Goal: Task Accomplishment & Management: Manage account settings

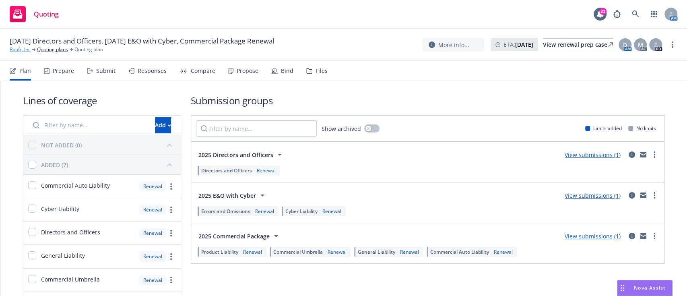
click at [27, 50] on link "Roofr, Inc" at bounding box center [20, 49] width 21 height 7
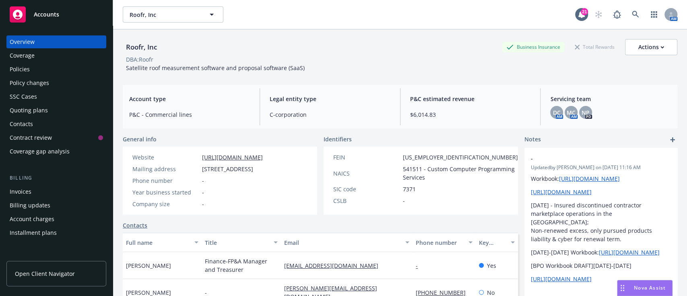
click at [25, 74] on div "Policies" at bounding box center [20, 69] width 20 height 13
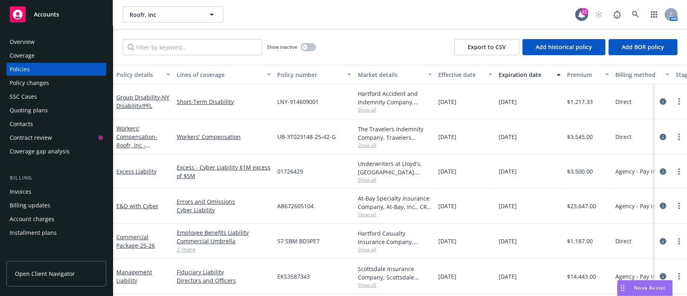
scroll to position [6, 0]
click at [126, 268] on link "Management Liability" at bounding box center [134, 276] width 36 height 16
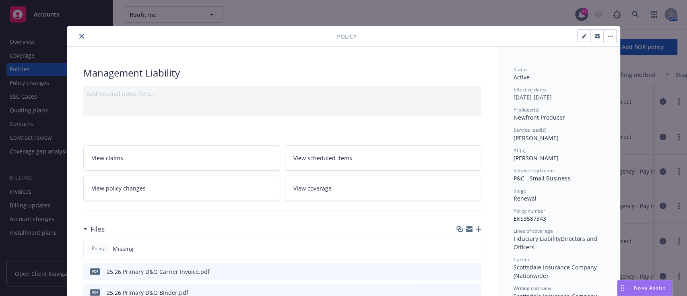
scroll to position [46, 0]
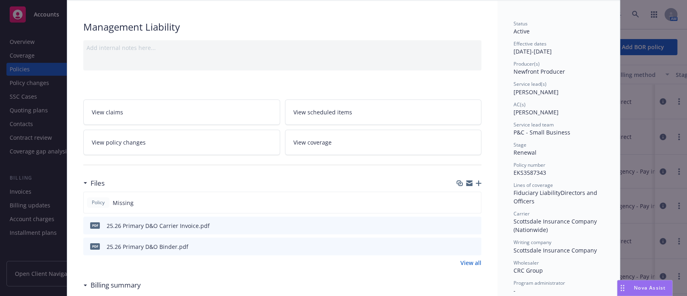
click at [32, 72] on div "Policy Management Liability Add internal notes here... View claims View schedul…" at bounding box center [343, 148] width 687 height 296
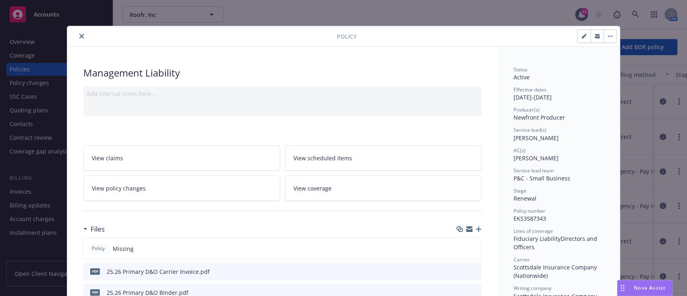
click at [80, 36] on button "close" at bounding box center [82, 36] width 10 height 10
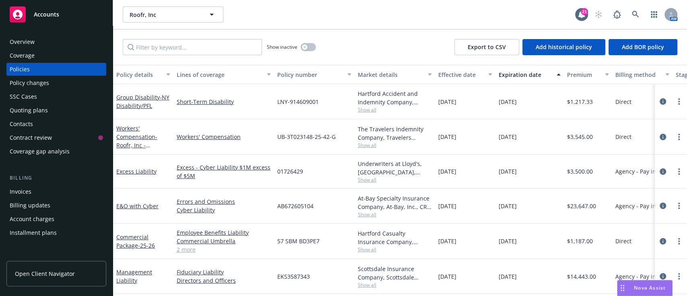
click at [223, 180] on div "Excess - Cyber Liability $1M excess of $5M" at bounding box center [224, 172] width 101 height 34
click at [22, 116] on div "Quoting plans" at bounding box center [29, 110] width 38 height 13
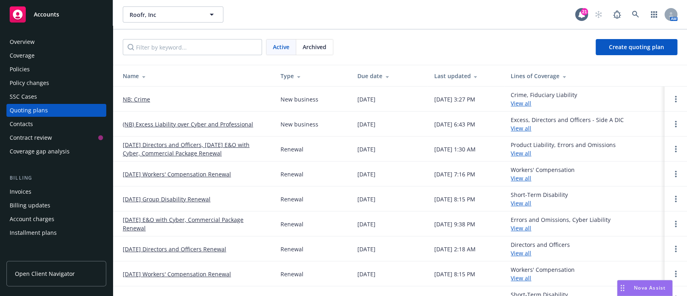
click at [217, 121] on link "(NB) Excess Liability over Cyber and Professional" at bounding box center [188, 124] width 130 height 8
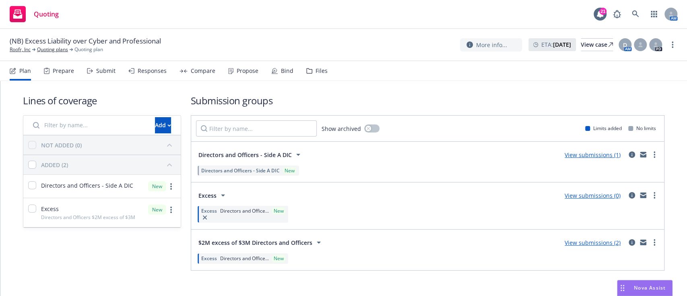
click at [237, 72] on div "Propose" at bounding box center [248, 71] width 22 height 6
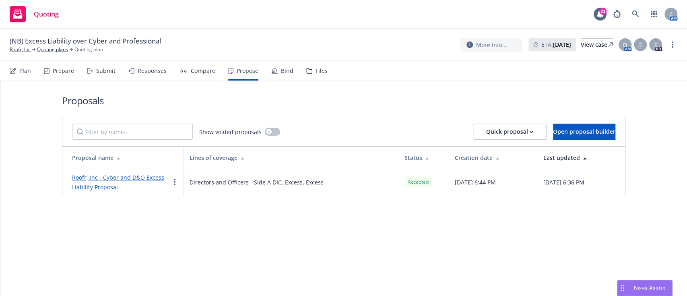
click at [101, 179] on link "Roofr, Inc - Cyber and D&O Excess Liability Proposal" at bounding box center [118, 182] width 92 height 17
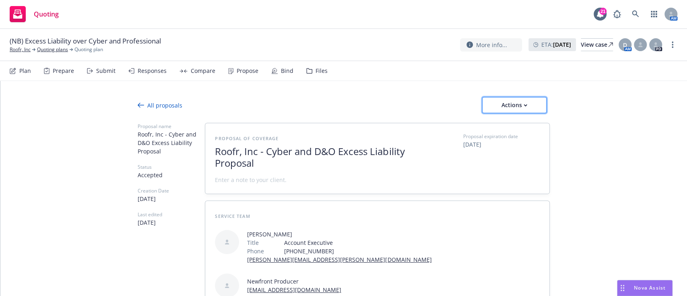
click at [516, 110] on div "Actions" at bounding box center [515, 104] width 38 height 15
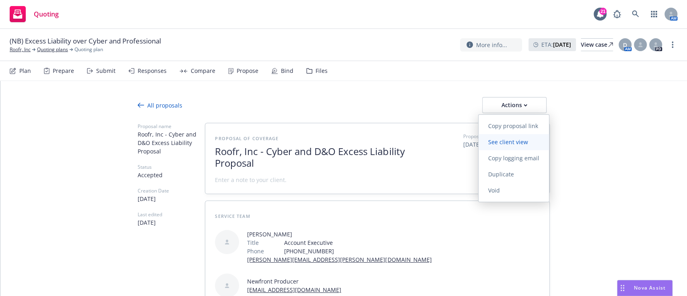
click at [513, 143] on span "See client view" at bounding box center [508, 142] width 59 height 8
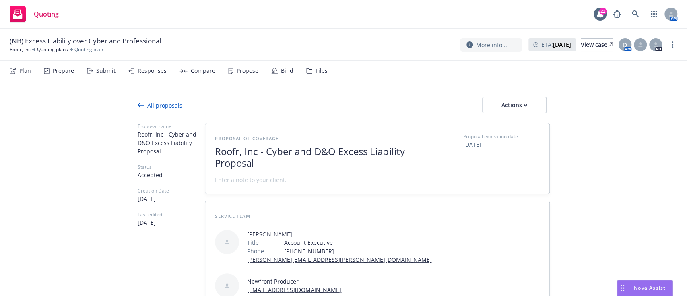
type textarea "x"
click at [285, 73] on div "Bind" at bounding box center [287, 71] width 12 height 6
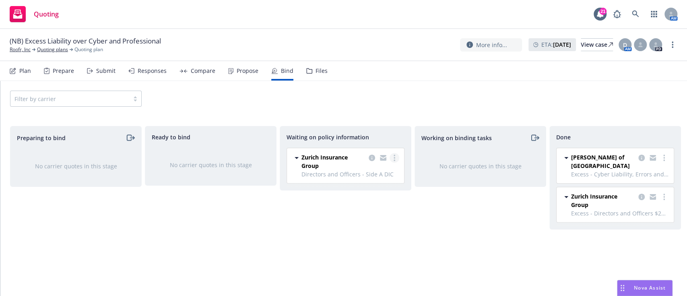
click at [398, 156] on link "more" at bounding box center [395, 158] width 10 height 10
click at [382, 174] on span "Create policies" at bounding box center [355, 174] width 59 height 8
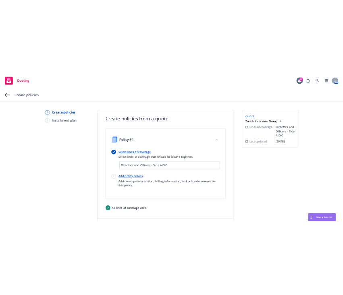
scroll to position [42, 0]
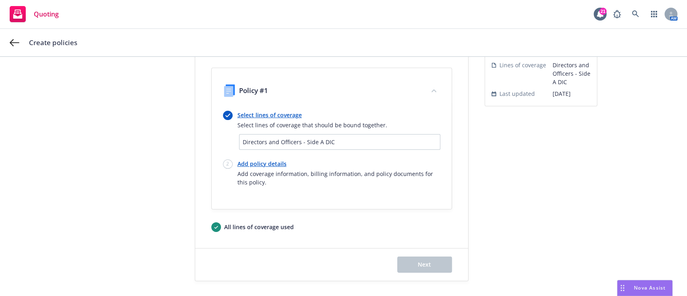
click at [257, 160] on link "Add policy details" at bounding box center [339, 163] width 203 height 8
select select "12"
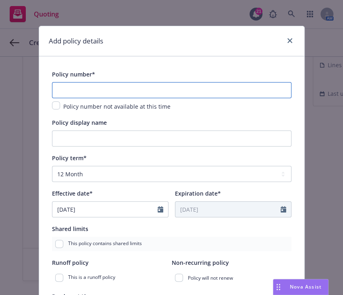
paste input "DOC959491700"
click at [125, 88] on input "DOC959491700" at bounding box center [171, 90] width 239 height 16
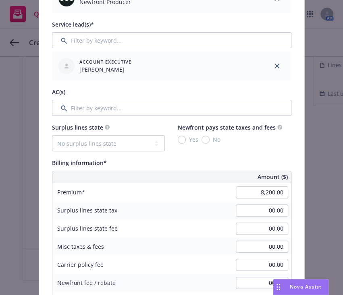
scroll to position [416, 0]
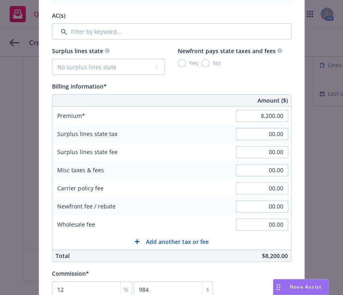
type input "DOC959491700"
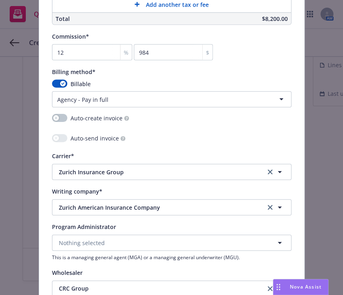
scroll to position [868, 0]
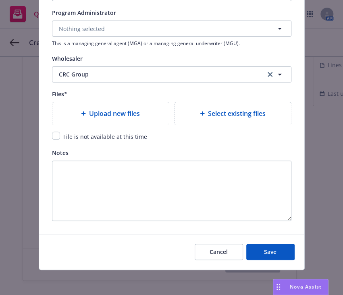
type textarea "x"
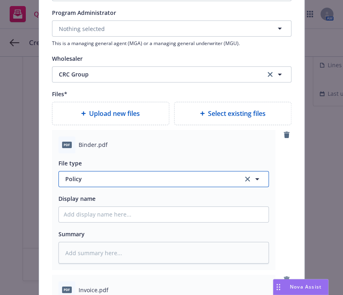
click at [121, 182] on span "Policy" at bounding box center [149, 179] width 168 height 8
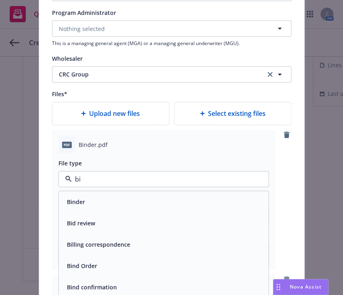
type input "bin"
click at [106, 198] on div "Binder" at bounding box center [164, 202] width 200 height 12
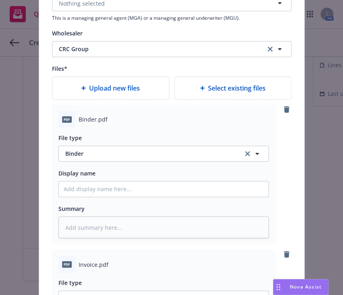
scroll to position [894, 0]
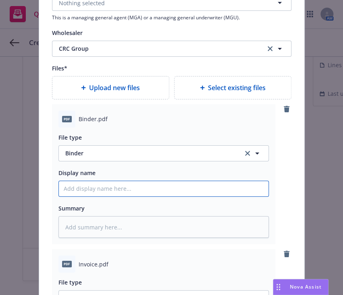
click at [112, 192] on input "Policy display name" at bounding box center [163, 188] width 209 height 15
type textarea "x"
type input "2"
type textarea "x"
type input "25"
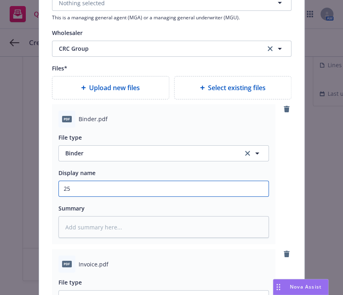
type textarea "x"
type input "25."
type textarea "x"
type input "25.2"
type textarea "x"
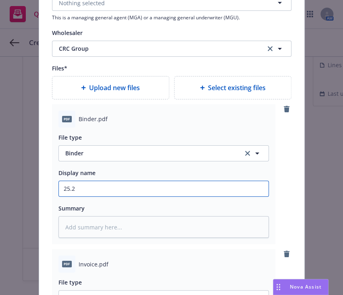
type input "25.26"
type textarea "x"
type input "25.26"
type textarea "x"
type input "25.26 E"
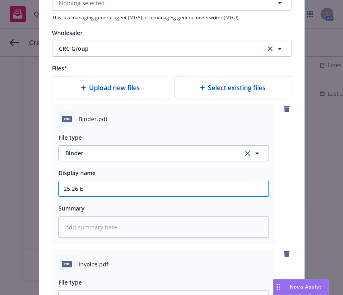
type textarea "x"
type input "25.26 Ex"
type textarea "x"
type input "25.26 Exc"
type textarea "x"
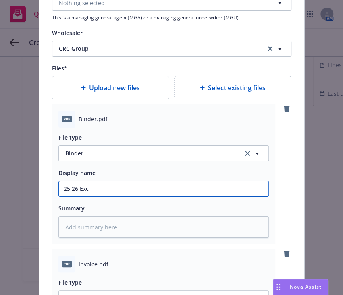
type input "25.26 Exce"
type textarea "x"
type input "25.26 Exces"
type textarea "x"
type input "25.26 Excess"
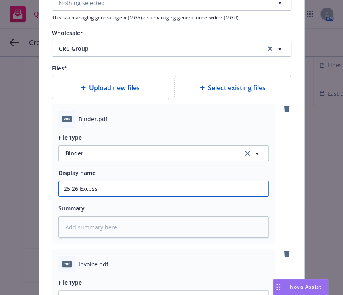
type textarea "x"
type input "25.26 Excess"
type textarea "x"
type input "25.26 Excess S"
type textarea "x"
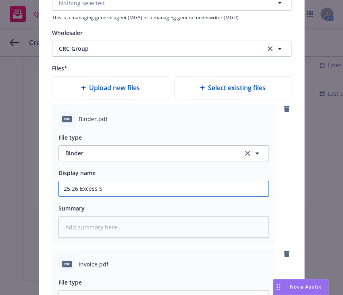
type input "25.26 Excess Si"
type textarea "x"
type input "25.26 Excess Sid"
type textarea "x"
type input "25.26 Excess Side"
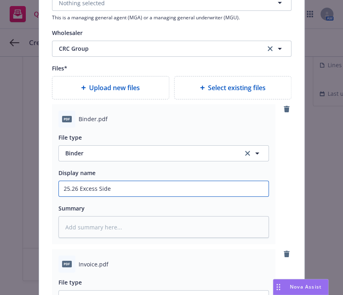
type textarea "x"
type input "25.26 Excess Side"
type textarea "x"
type input "25.26 Excess Side"
type textarea "x"
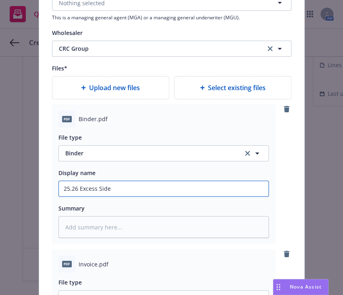
type input "25.26 Excess Side"
type textarea "x"
type input "25.26 Excess Side A"
type textarea "x"
type input "25.26 Excess Side A"
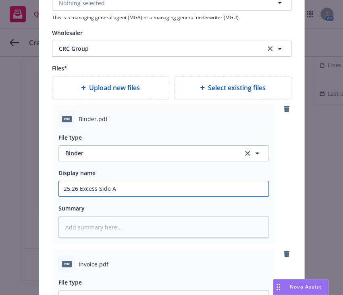
type textarea "x"
type input "25.26 Excess Side A D"
type textarea "x"
type input "25.26 Excess Side A D&"
type textarea "x"
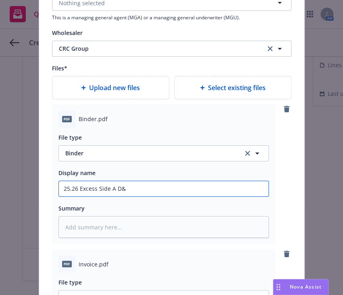
type input "25.26 Excess Side A D&O"
type textarea "x"
type input "25.26 Excess Side A D&O"
type textarea "x"
type input "25.26 Excess Side A D&O B"
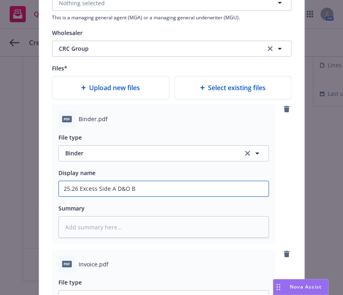
type textarea "x"
type input "25.26 Excess Side A D&O Bi"
type textarea "x"
type input "25.26 Excess Side A D&O Bin"
type textarea "x"
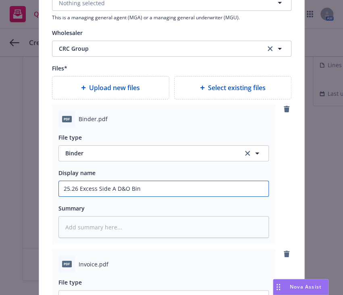
type input "25.26 Excess Side A D&O Bind"
type textarea "x"
type input "25.26 Excess Side A D&O Binde"
type textarea "x"
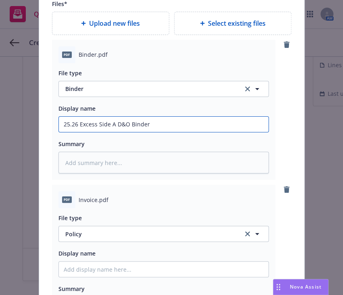
type input "25.26 Excess Side A D&O Binder"
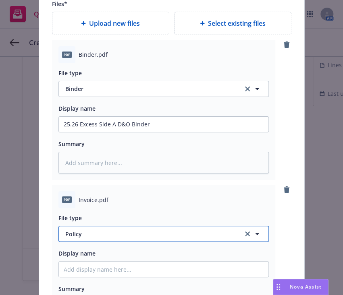
click at [106, 231] on span "Policy" at bounding box center [149, 234] width 168 height 8
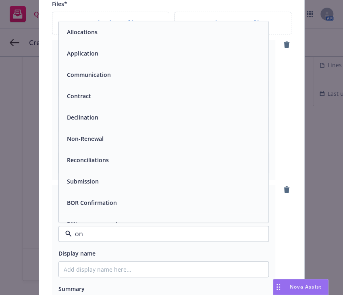
type input "o"
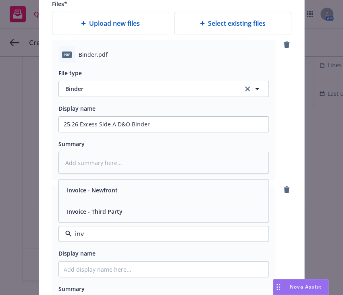
type input "inv"
drag, startPoint x: 111, startPoint y: 224, endPoint x: 113, endPoint y: 214, distance: 9.8
click at [113, 214] on div "File type inv Invoice - Newfront Invoice - Third Party" at bounding box center [163, 227] width 210 height 29
click at [113, 214] on span "Invoice - Third Party" at bounding box center [95, 211] width 56 height 8
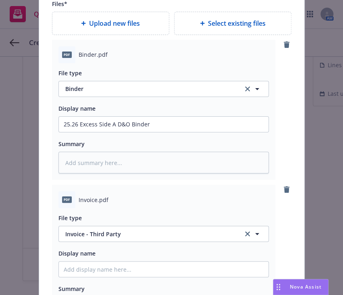
drag, startPoint x: 130, startPoint y: 259, endPoint x: 130, endPoint y: 265, distance: 5.7
click at [130, 265] on div "Display name" at bounding box center [163, 262] width 210 height 29
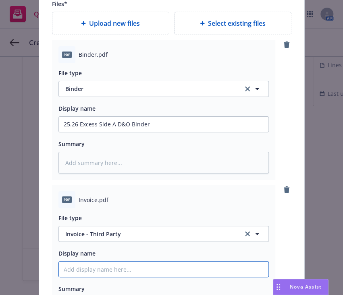
paste input "25.26 Excess Side A D&O Binder"
type textarea "x"
type input "25.26 Excess Side A D&O Binder"
click at [130, 132] on input "25.26 Excess Side A D&O Binder" at bounding box center [163, 124] width 209 height 15
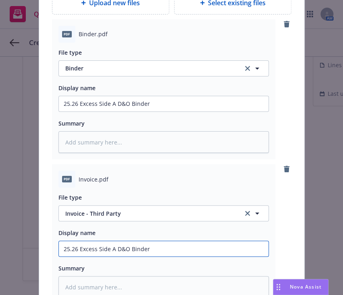
scroll to position [979, 0]
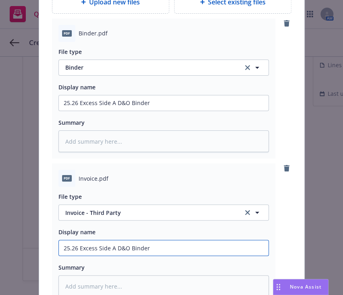
type textarea "x"
type input "25.26 Excess Side A D&O Binde"
type textarea "x"
type input "25.26 Excess Side A D&O Bind"
type textarea "x"
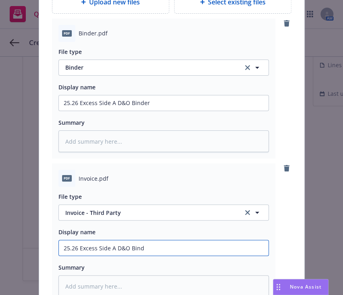
type input "25.26 Excess Side A D&O Bin"
type textarea "x"
type input "25.26 Excess Side A D&O Bi"
type textarea "x"
type input "25.26 Excess Side A D&O B"
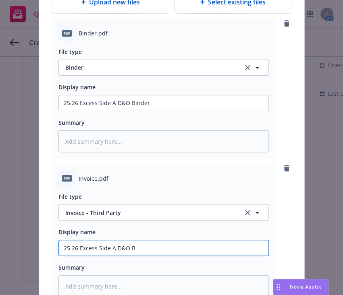
type textarea "x"
type input "25.26 Excess Side A D&O"
type textarea "x"
type input "25.26 Excess Side A D&O C"
type textarea "x"
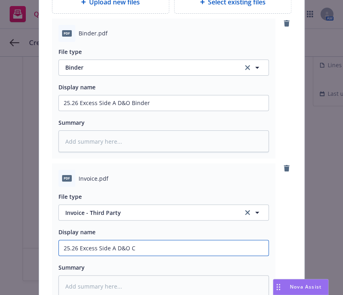
type input "25.26 Excess Side A D&O Ca"
type textarea "x"
type input "25.26 Excess Side A D&O Car"
type textarea "x"
type input "25.26 Excess Side A D&O Carr"
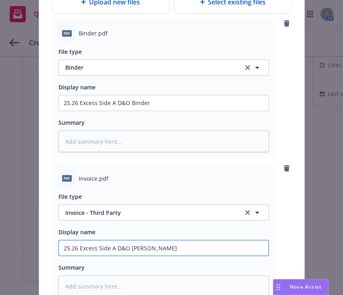
type textarea "x"
type input "25.26 Excess Side A D&O Carri"
type textarea "x"
type input "25.26 Excess Side A D&O Carrie"
type textarea "x"
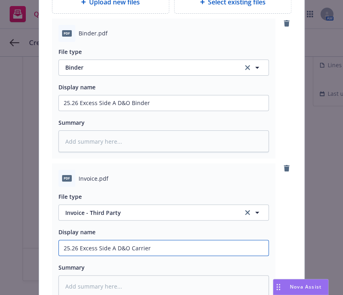
type input "25.26 Excess Side A D&O Carrier"
type textarea "x"
type input "25.26 Excess Side A D&O Carrier I"
type textarea "x"
type input "25.26 Excess Side A D&O Carrier Inv"
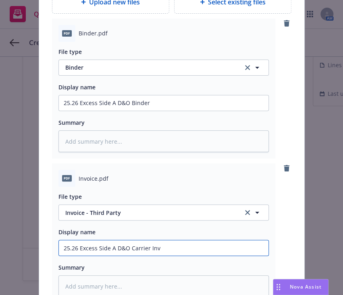
type textarea "x"
type input "25.26 Excess Side A D&O Carrier Invoic"
type textarea "x"
type input "25.26 Excess Side A D&O Carrier Invoice"
type textarea "x"
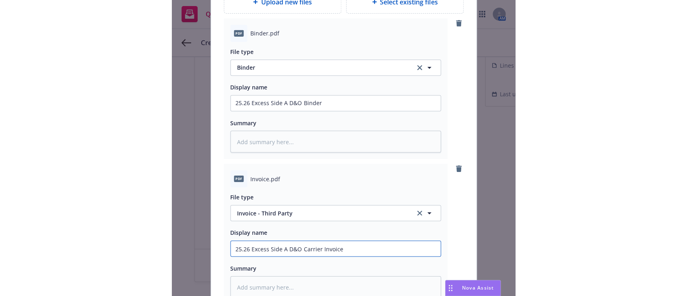
scroll to position [1159, 0]
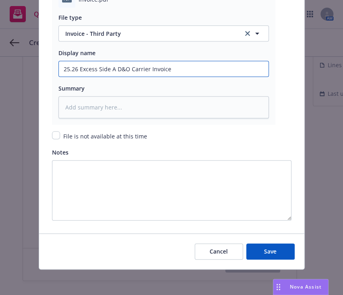
type input "25.26 Excess Side A D&O Carrier Invoice"
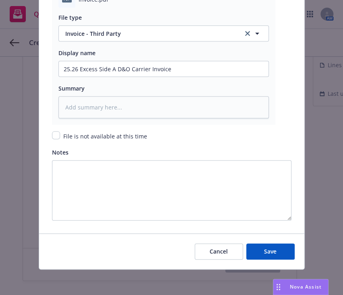
click at [275, 259] on div "Cancel Save" at bounding box center [171, 252] width 265 height 36
click at [277, 258] on button "Save" at bounding box center [270, 252] width 48 height 16
type textarea "x"
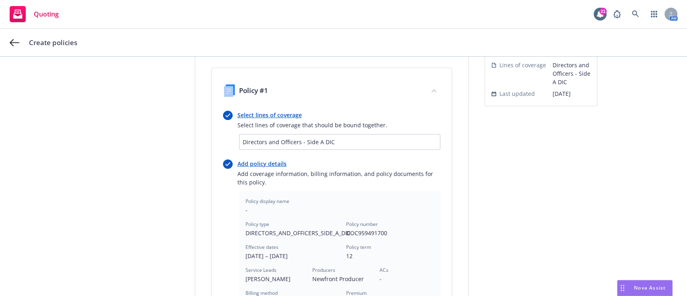
scroll to position [269, 0]
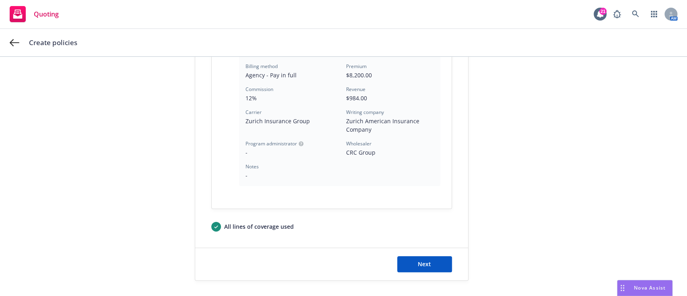
click at [431, 272] on div "Next" at bounding box center [331, 264] width 273 height 32
drag, startPoint x: 431, startPoint y: 272, endPoint x: 432, endPoint y: 250, distance: 22.6
click at [432, 250] on div "Next" at bounding box center [331, 264] width 273 height 32
click at [429, 259] on button "Next" at bounding box center [424, 264] width 55 height 16
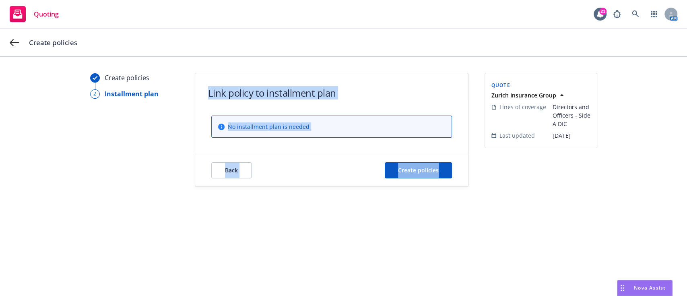
scroll to position [0, 0]
click at [403, 167] on span "Create policies" at bounding box center [418, 170] width 41 height 8
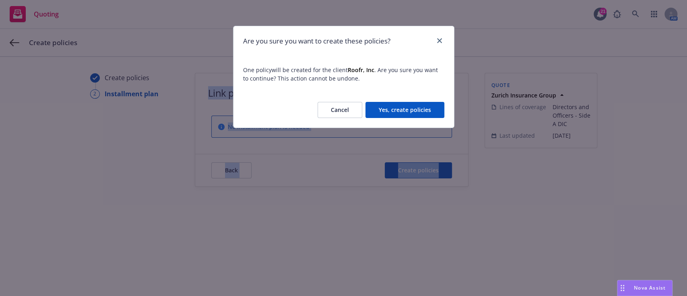
click at [399, 110] on button "Yes, create policies" at bounding box center [405, 110] width 79 height 16
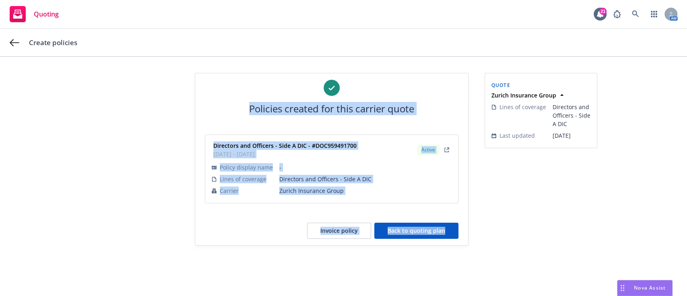
click at [416, 226] on button "Back to quoting plan" at bounding box center [416, 231] width 84 height 16
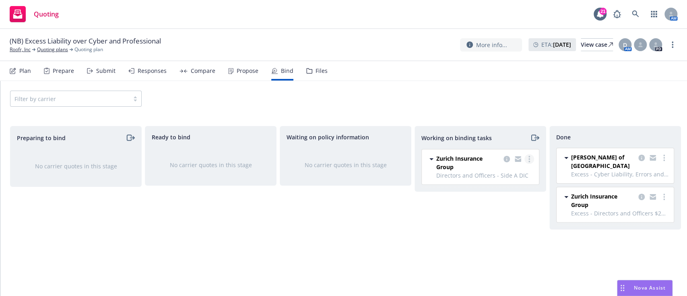
click at [531, 157] on link "more" at bounding box center [530, 159] width 10 height 10
click at [28, 48] on link "Roofr, Inc" at bounding box center [20, 49] width 21 height 7
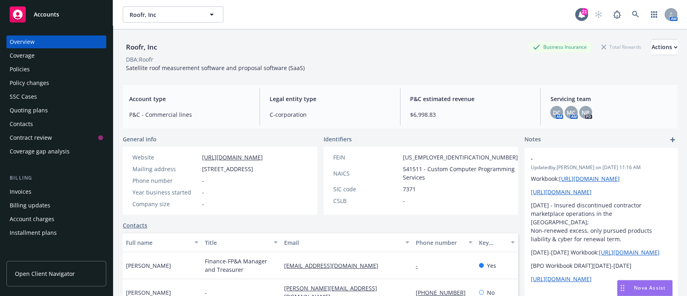
click at [19, 68] on div "Policies" at bounding box center [20, 69] width 20 height 13
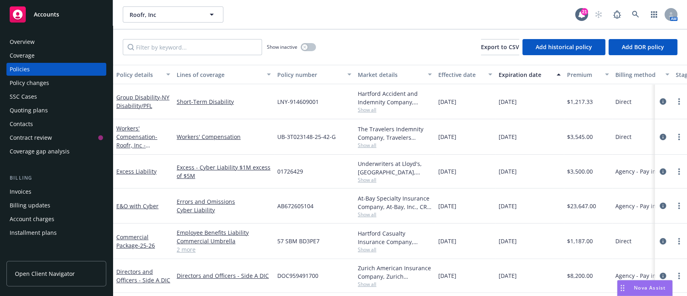
scroll to position [39, 0]
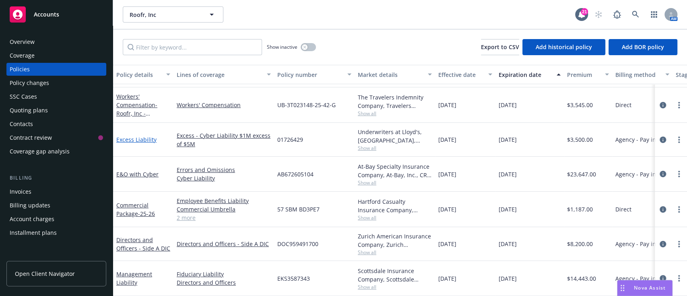
click at [134, 136] on link "Excess Liability" at bounding box center [136, 140] width 40 height 8
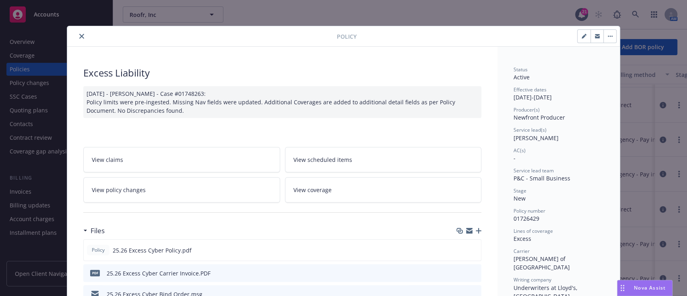
click at [79, 35] on icon "close" at bounding box center [81, 36] width 5 height 5
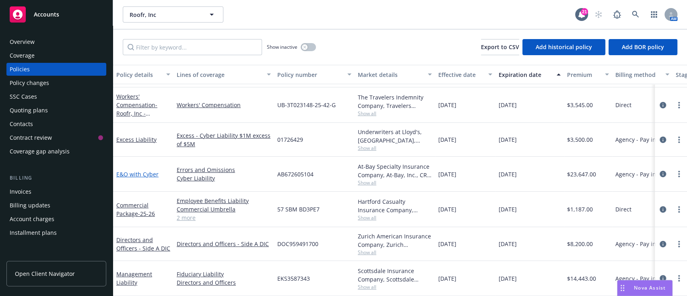
click at [147, 170] on link "E&O with Cyber" at bounding box center [137, 174] width 42 height 8
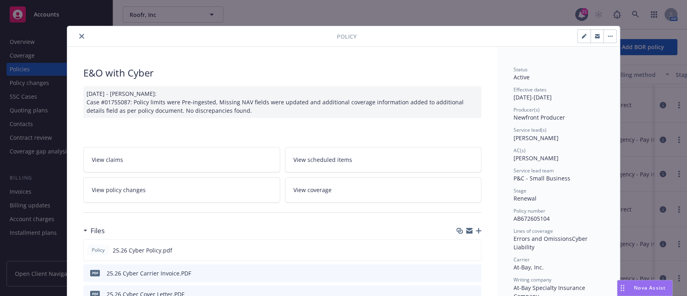
click at [79, 38] on icon "close" at bounding box center [81, 36] width 5 height 5
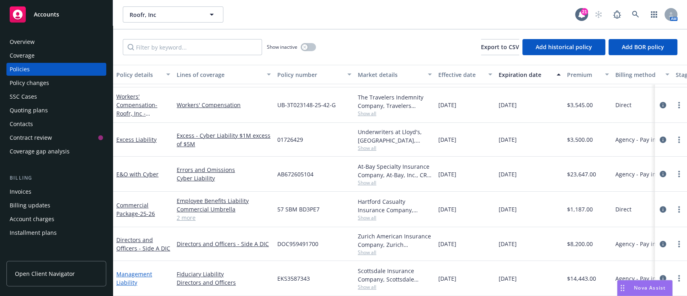
click at [144, 270] on link "Management Liability" at bounding box center [134, 278] width 36 height 16
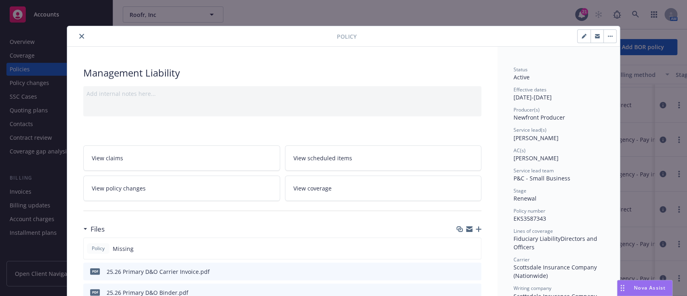
click at [79, 36] on icon "close" at bounding box center [81, 36] width 5 height 5
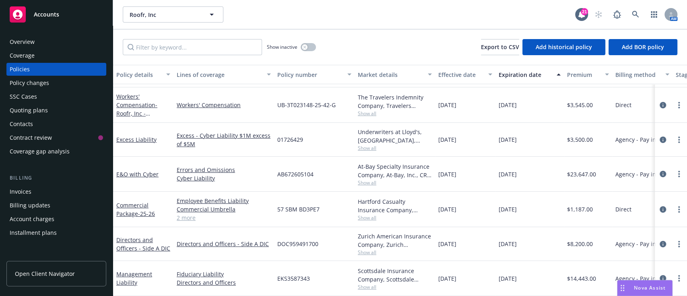
click at [32, 186] on div "Invoices" at bounding box center [56, 191] width 93 height 13
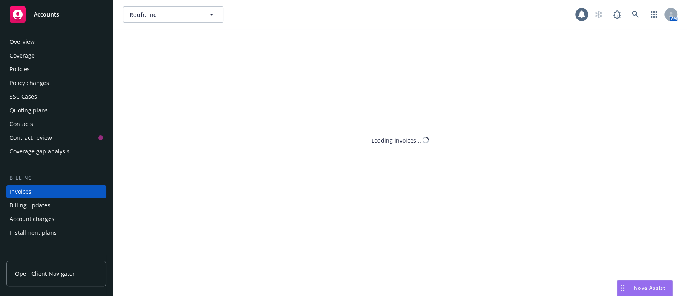
scroll to position [31, 0]
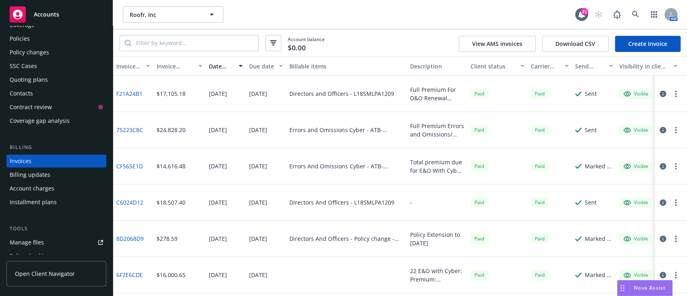
click at [466, 168] on div "Total premium due for E&O With Cyber renewal: $14,616.48." at bounding box center [437, 166] width 60 height 36
click at [138, 166] on link "CF565E1D" at bounding box center [129, 166] width 27 height 8
click at [649, 38] on link "Create Invoice" at bounding box center [648, 44] width 66 height 16
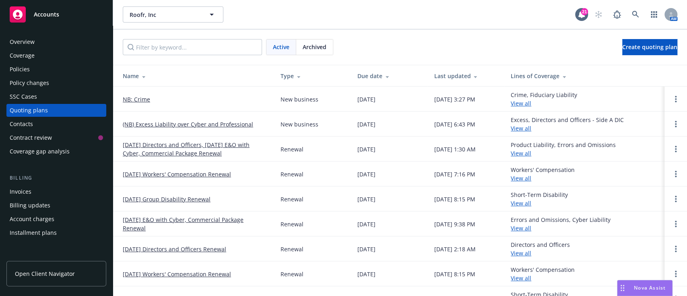
click at [22, 53] on div "Coverage" at bounding box center [22, 55] width 25 height 13
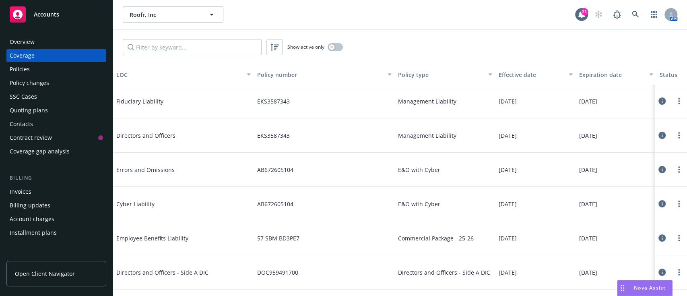
click at [23, 35] on div "Overview Coverage Policies Policy changes SSC Cases Quoting plans Contacts Cont…" at bounding box center [56, 161] width 113 height 270
click at [26, 39] on div "Overview" at bounding box center [22, 41] width 25 height 13
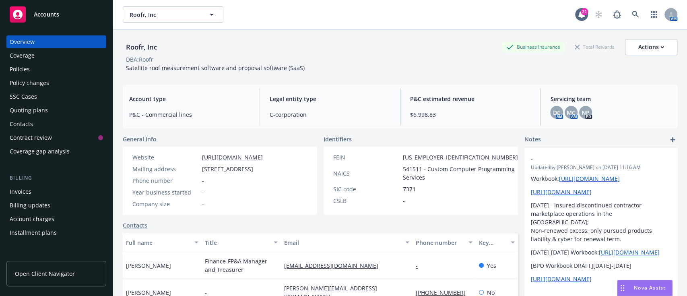
click at [14, 73] on div "Policies" at bounding box center [20, 69] width 20 height 13
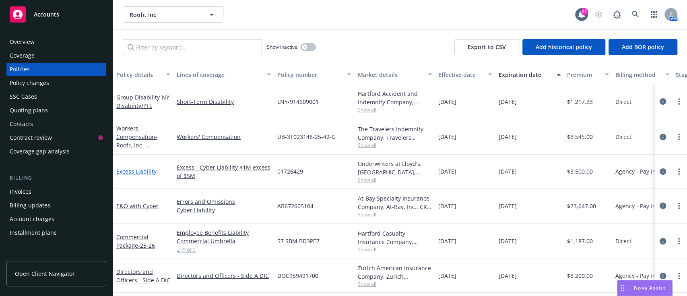
click at [143, 170] on link "Excess Liability" at bounding box center [136, 172] width 40 height 8
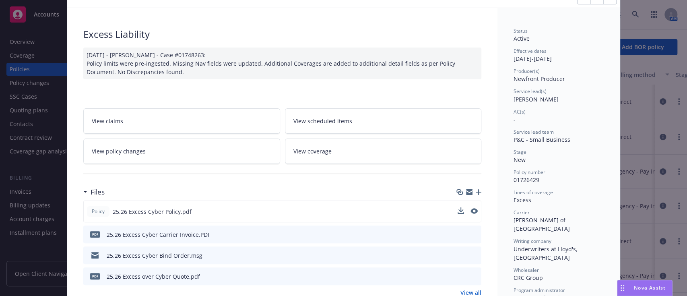
scroll to position [41, 0]
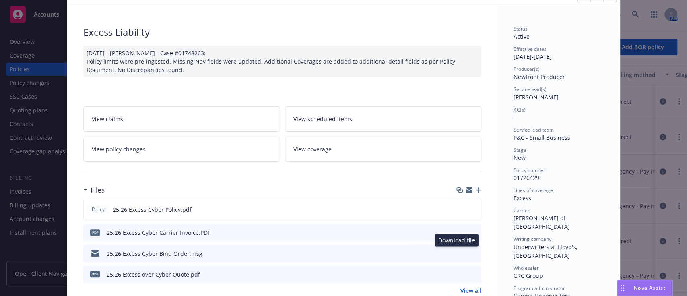
click at [457, 250] on icon "download file" at bounding box center [460, 253] width 6 height 6
click at [457, 210] on icon "download file" at bounding box center [460, 209] width 6 height 6
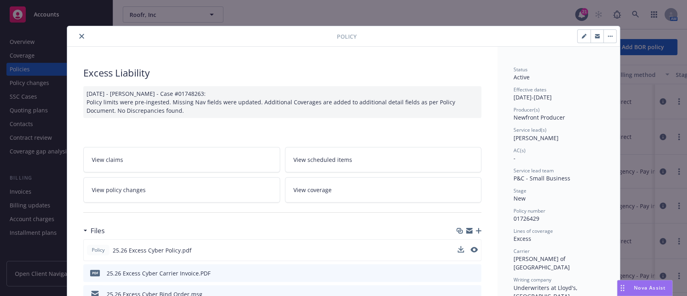
click at [83, 37] on div at bounding box center [203, 36] width 267 height 10
click at [79, 35] on icon "close" at bounding box center [81, 36] width 5 height 5
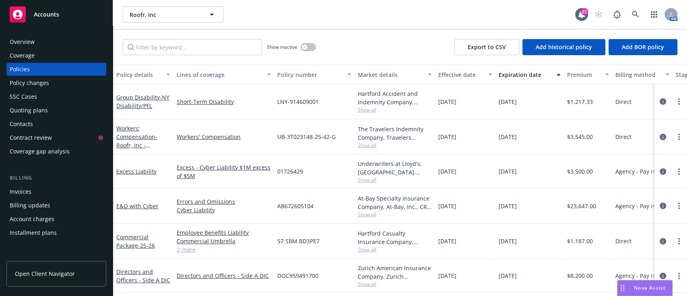
scroll to position [10, 0]
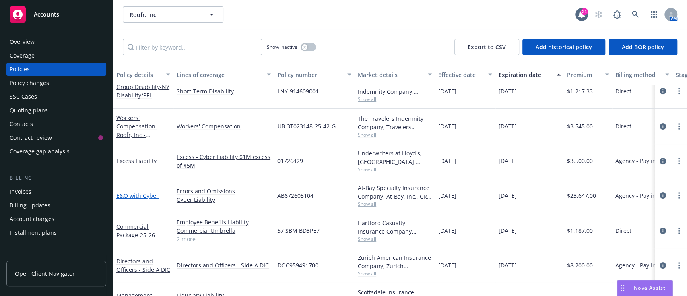
click at [147, 195] on link "E&O with Cyber" at bounding box center [137, 196] width 42 height 8
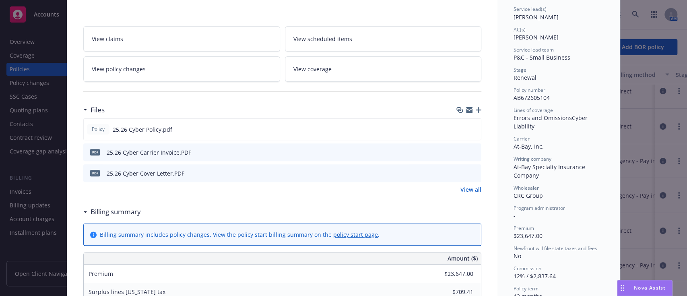
scroll to position [121, 0]
click at [457, 126] on icon "download file" at bounding box center [460, 128] width 6 height 6
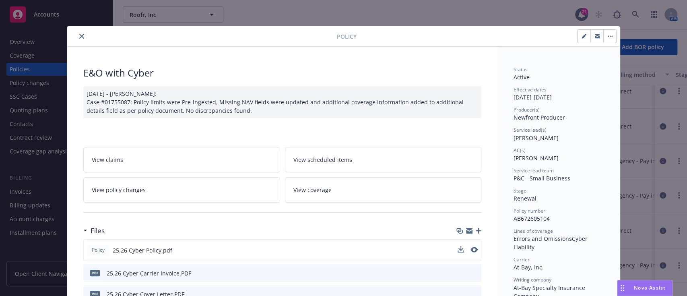
click at [79, 35] on icon "close" at bounding box center [81, 36] width 5 height 5
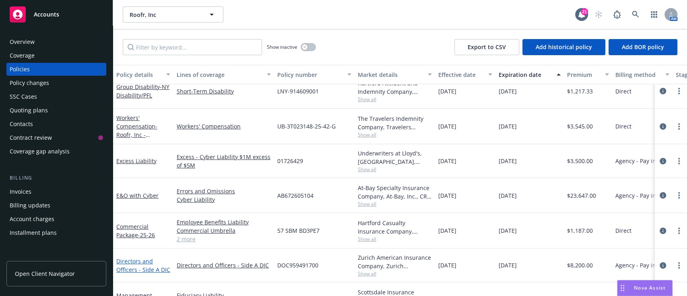
scroll to position [39, 0]
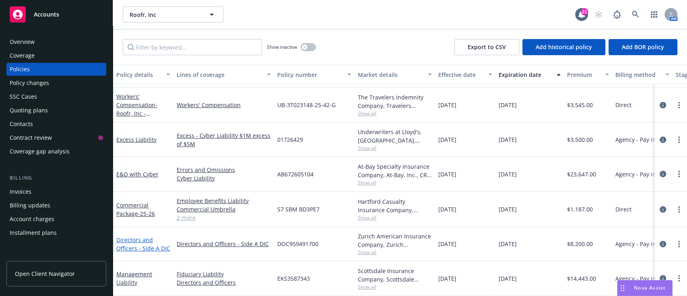
click at [135, 236] on link "Directors and Officers - Side A DIC" at bounding box center [143, 244] width 54 height 16
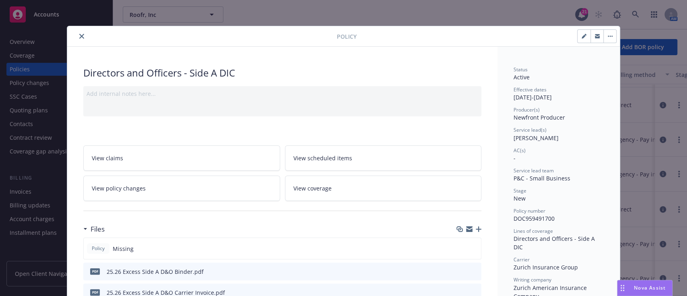
scroll to position [31, 0]
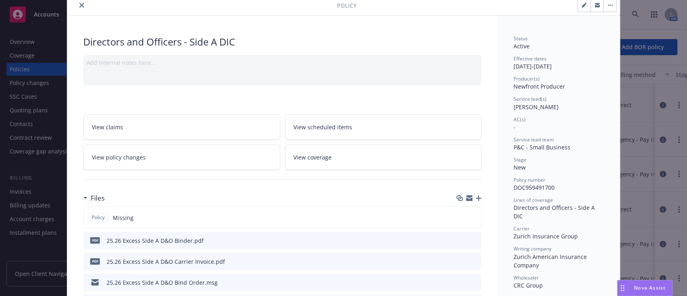
click at [458, 239] on icon "download file" at bounding box center [460, 239] width 5 height 5
click at [77, 3] on button "close" at bounding box center [82, 5] width 10 height 10
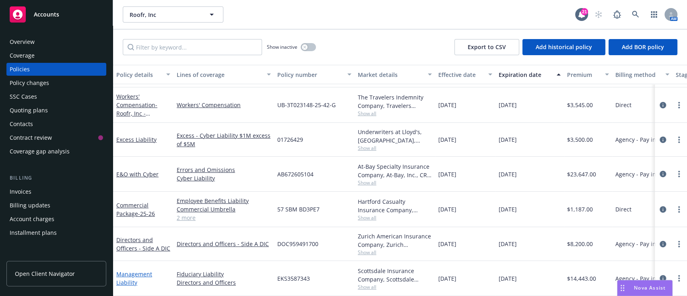
click at [135, 270] on link "Management Liability" at bounding box center [134, 278] width 36 height 16
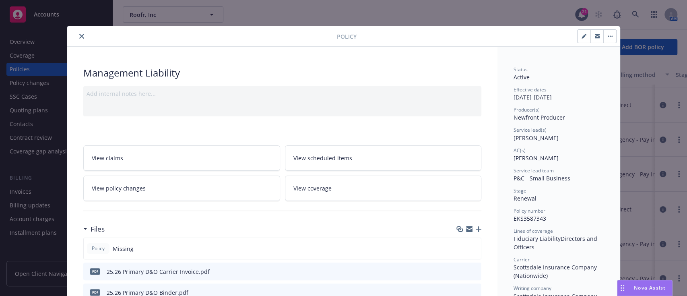
scroll to position [54, 0]
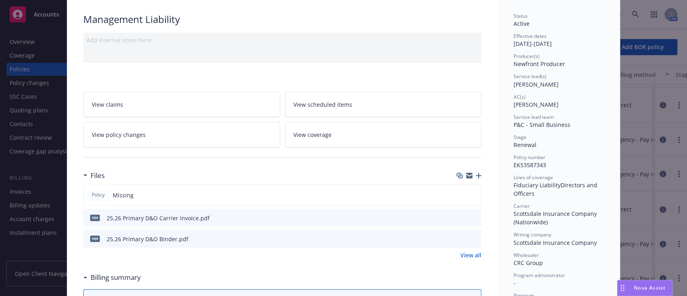
click at [458, 236] on icon "download file" at bounding box center [460, 238] width 6 height 6
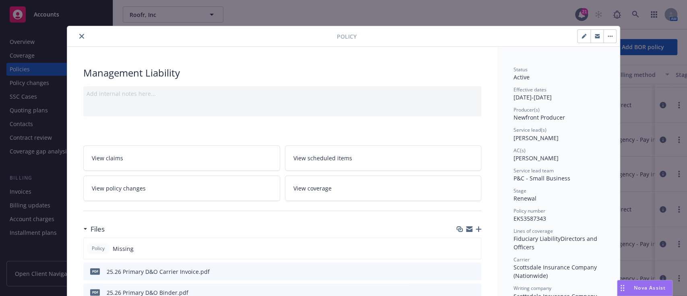
click at [79, 38] on icon "close" at bounding box center [81, 36] width 5 height 5
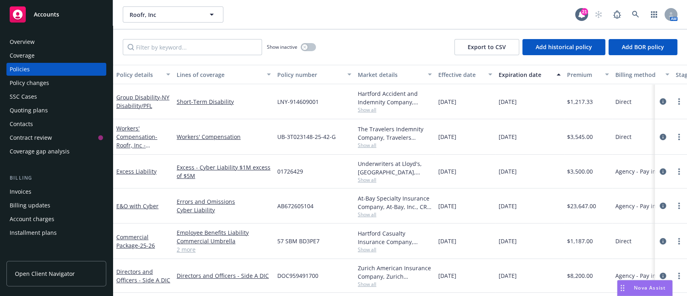
scroll to position [39, 0]
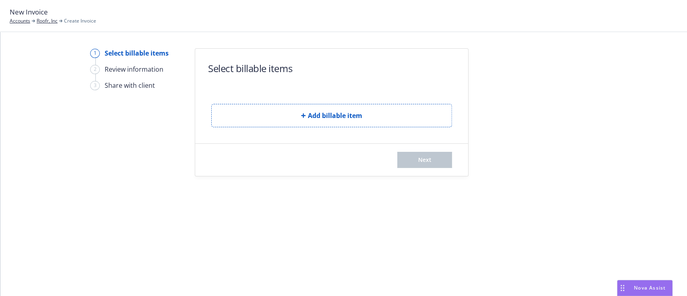
click at [298, 124] on button "Add billable item" at bounding box center [331, 115] width 241 height 23
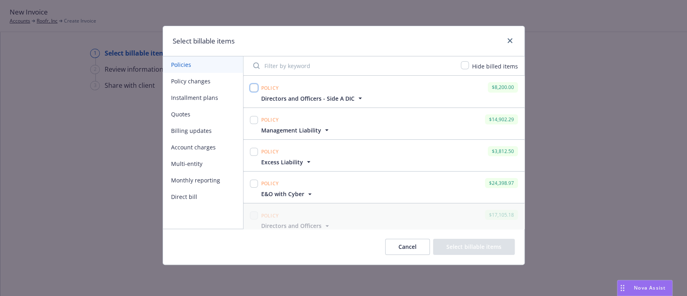
click at [253, 89] on input "checkbox" at bounding box center [254, 88] width 8 height 8
checkbox input "true"
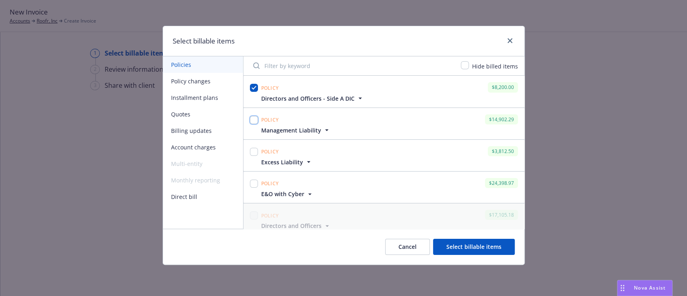
click at [257, 119] on input "checkbox" at bounding box center [254, 120] width 8 height 8
checkbox input "true"
click at [254, 149] on input "checkbox" at bounding box center [254, 152] width 8 height 8
checkbox input "true"
click at [252, 182] on input "checkbox" at bounding box center [254, 184] width 8 height 8
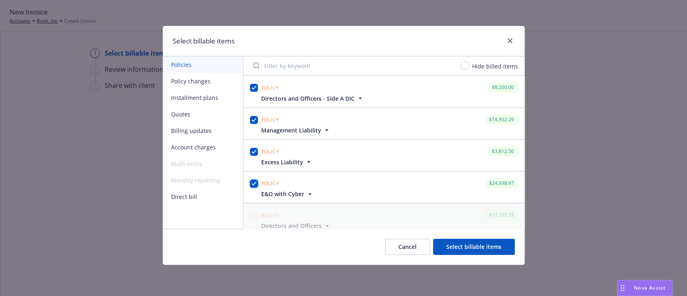
checkbox input "true"
click at [479, 245] on button "Select billable items" at bounding box center [474, 247] width 82 height 16
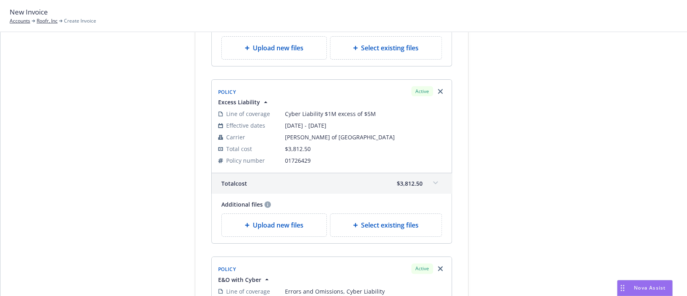
scroll to position [591, 0]
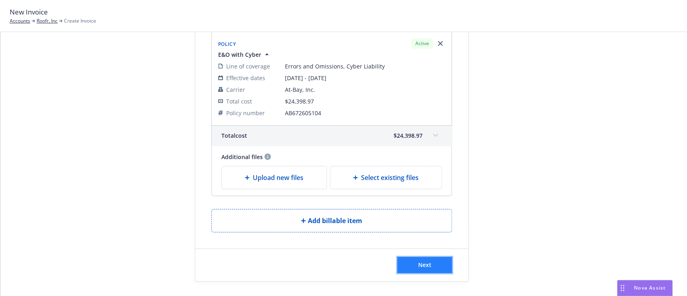
click at [434, 266] on button "Next" at bounding box center [424, 265] width 55 height 16
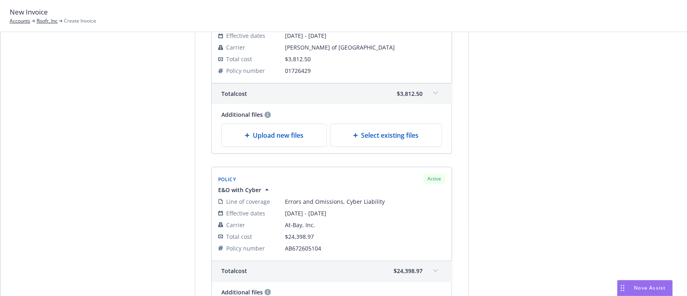
scroll to position [690, 0]
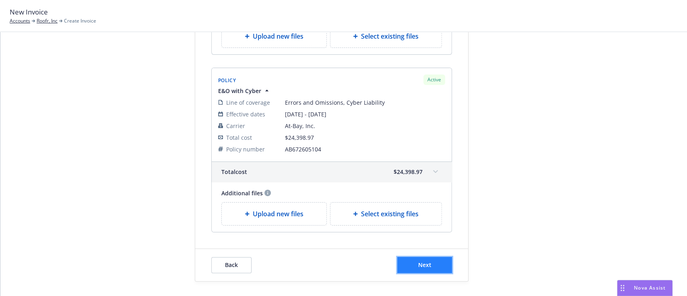
click at [432, 257] on button "Next" at bounding box center [424, 265] width 55 height 16
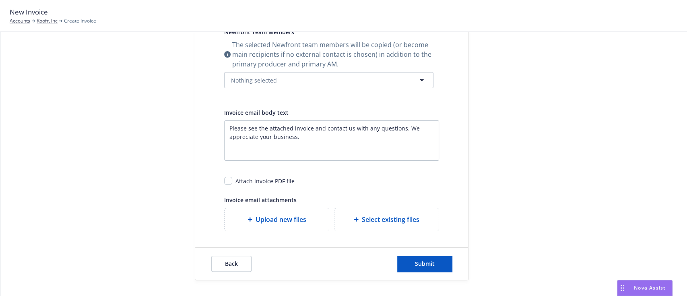
scroll to position [0, 0]
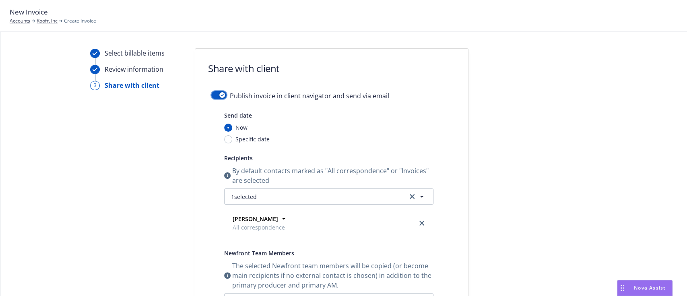
click at [221, 94] on icon "button" at bounding box center [222, 95] width 3 height 2
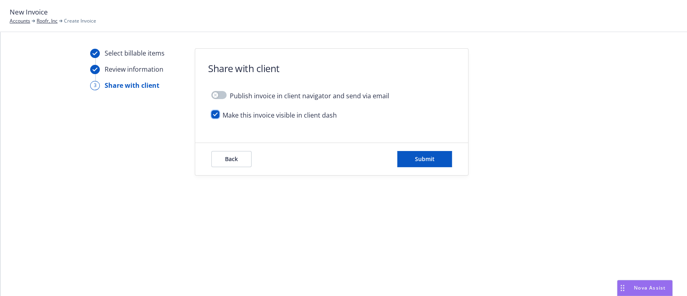
click at [216, 115] on input "checkbox" at bounding box center [215, 114] width 8 height 8
checkbox input "false"
click at [441, 159] on button "Submit" at bounding box center [424, 159] width 55 height 16
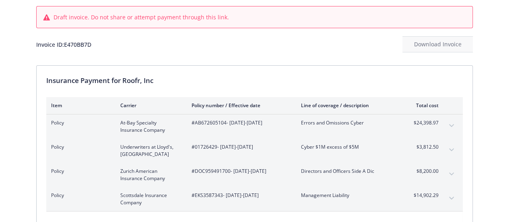
scroll to position [106, 0]
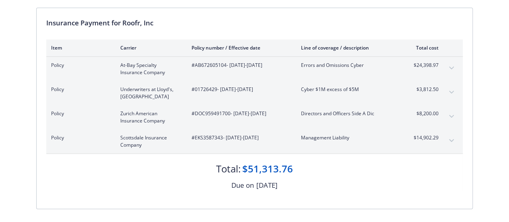
click at [350, 182] on div "Due on [DATE]" at bounding box center [254, 185] width 417 height 10
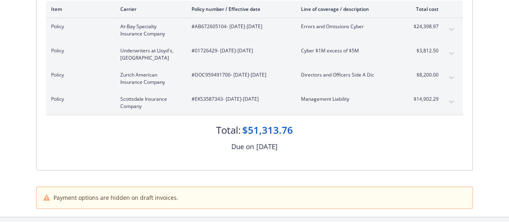
scroll to position [145, 0]
click at [111, 213] on div "Payment options are hidden on draft invoices." at bounding box center [254, 201] width 437 height 30
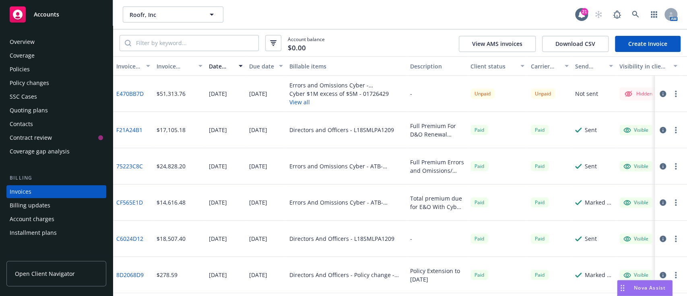
scroll to position [31, 0]
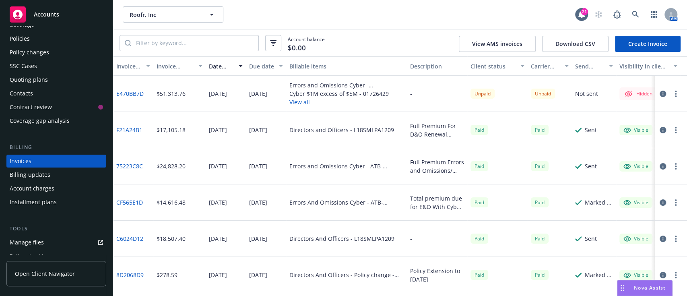
click at [660, 93] on icon "button" at bounding box center [663, 94] width 6 height 6
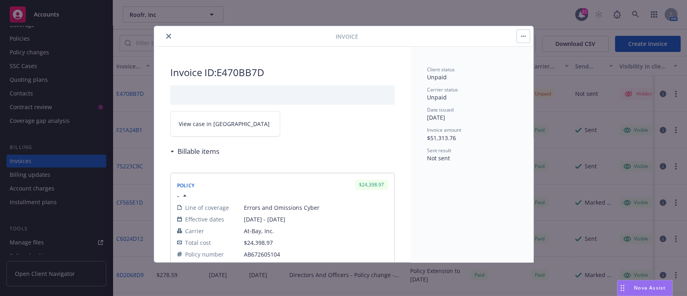
click at [225, 117] on link "View case in SSC" at bounding box center [225, 123] width 110 height 25
drag, startPoint x: 170, startPoint y: 41, endPoint x: 165, endPoint y: 33, distance: 9.7
click at [165, 33] on div "Invoice" at bounding box center [343, 36] width 379 height 21
click at [165, 33] on button "close" at bounding box center [169, 36] width 10 height 10
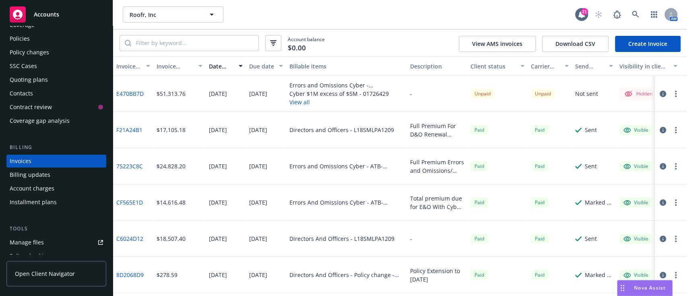
click at [40, 36] on div "Policies" at bounding box center [56, 38] width 93 height 13
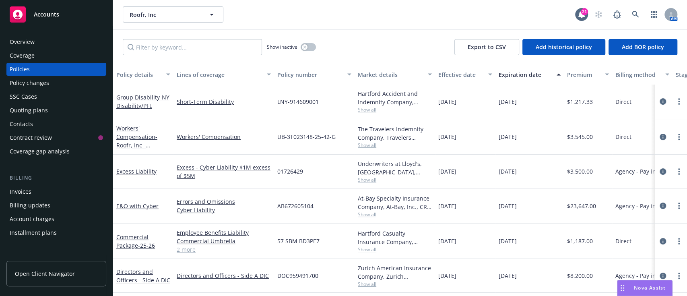
scroll to position [39, 0]
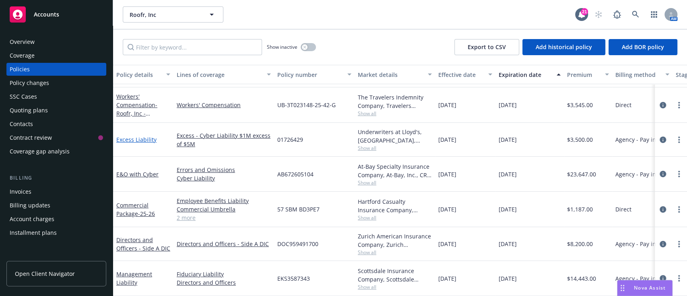
click at [150, 136] on link "Excess Liability" at bounding box center [136, 140] width 40 height 8
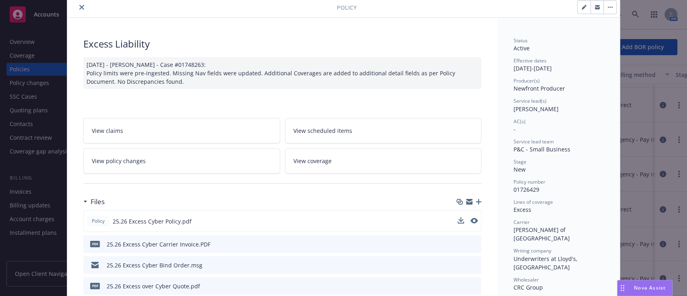
scroll to position [29, 0]
click at [457, 243] on icon "download file" at bounding box center [460, 243] width 6 height 6
click at [77, 9] on button "close" at bounding box center [82, 7] width 10 height 10
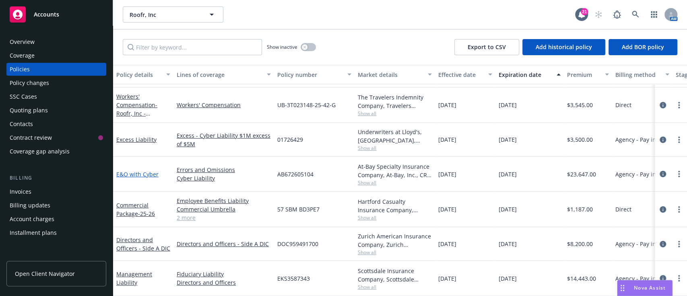
click at [140, 170] on link "E&O with Cyber" at bounding box center [137, 174] width 42 height 8
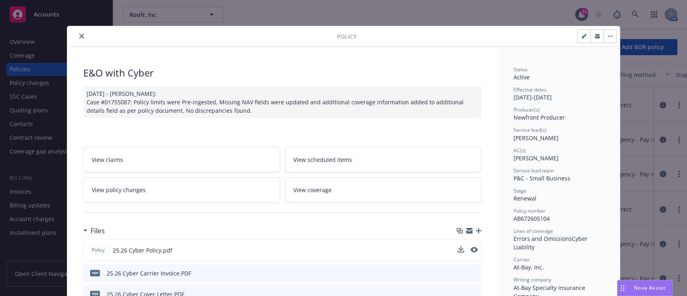
scroll to position [21, 0]
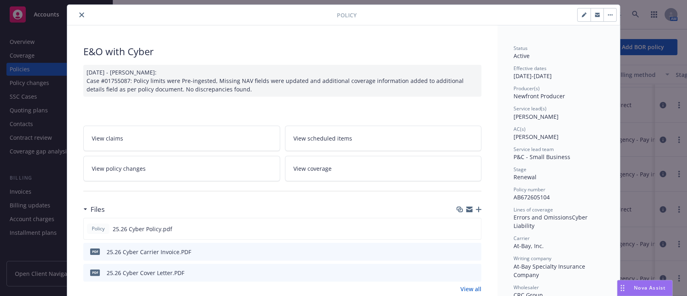
click at [457, 250] on icon "download file" at bounding box center [460, 251] width 6 height 6
click at [79, 12] on icon "close" at bounding box center [81, 14] width 5 height 5
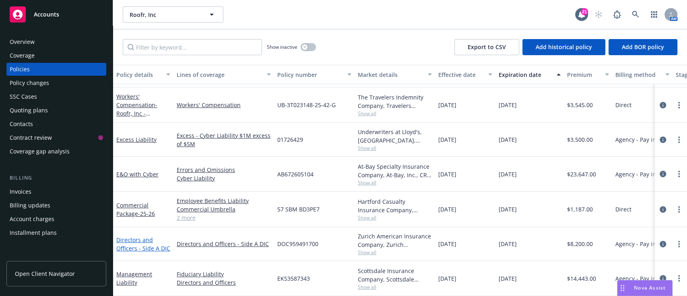
click at [143, 243] on link "Directors and Officers - Side A DIC" at bounding box center [143, 244] width 54 height 16
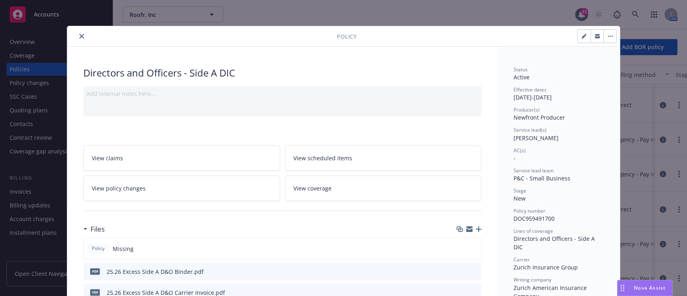
scroll to position [15, 0]
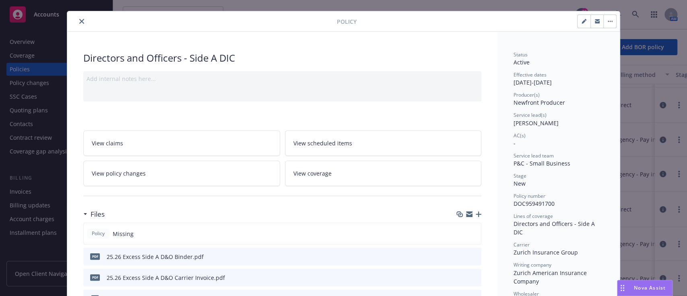
click at [457, 274] on icon "download file" at bounding box center [460, 277] width 6 height 6
click at [77, 24] on button "close" at bounding box center [82, 22] width 10 height 10
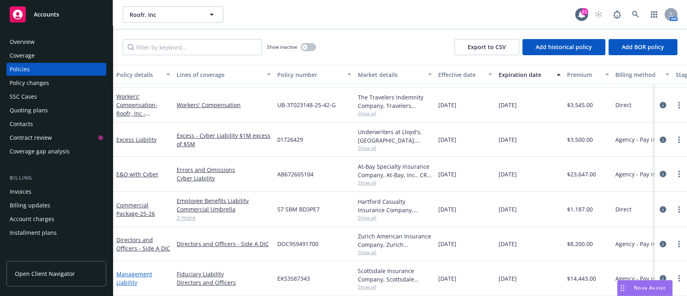
click at [130, 270] on link "Management Liability" at bounding box center [134, 278] width 36 height 16
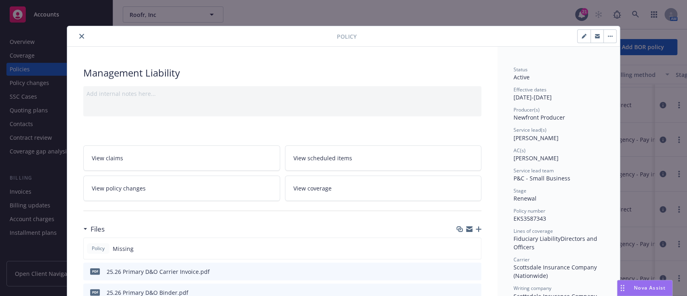
scroll to position [46, 0]
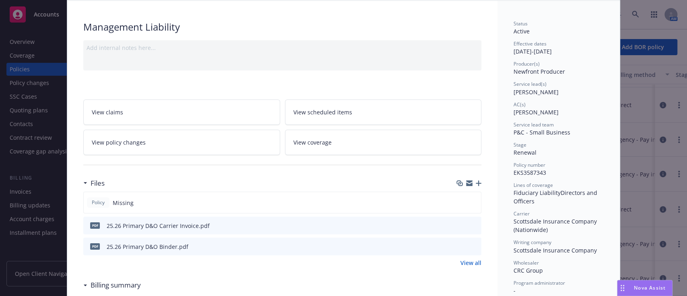
click at [457, 222] on icon "download file" at bounding box center [460, 225] width 6 height 6
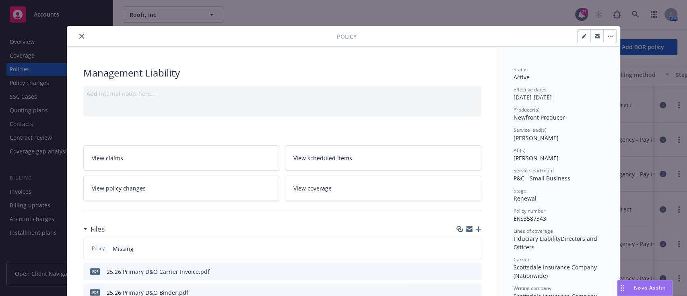
click at [81, 35] on button "close" at bounding box center [82, 36] width 10 height 10
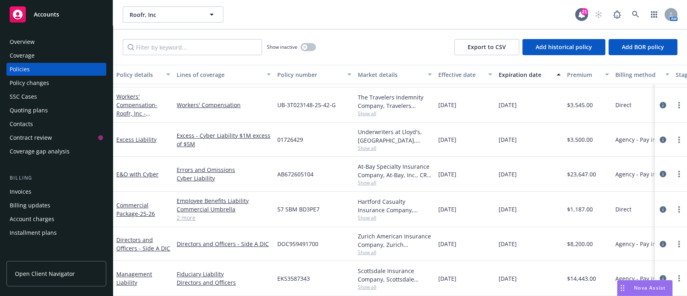
click at [34, 193] on div "Invoices" at bounding box center [56, 191] width 93 height 13
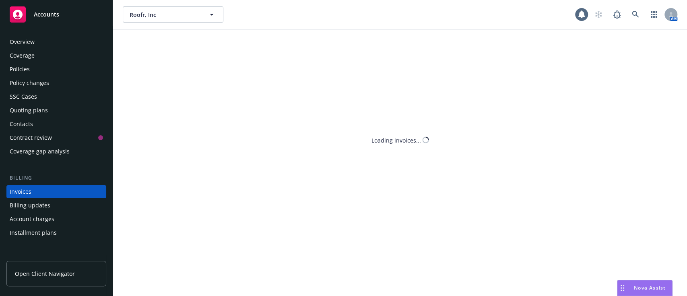
scroll to position [31, 0]
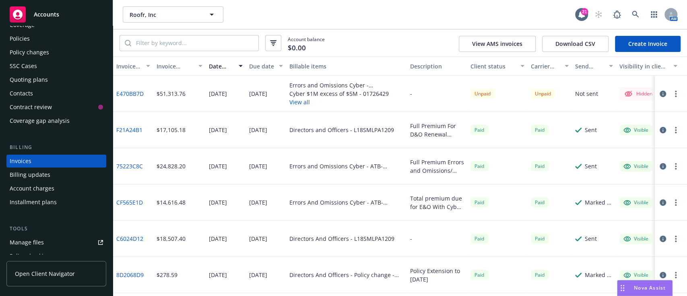
click at [671, 94] on button "button" at bounding box center [676, 94] width 10 height 10
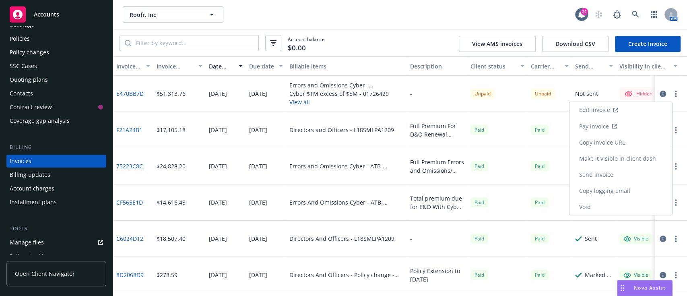
click at [609, 156] on link "Make it visible in client dash" at bounding box center [621, 158] width 103 height 16
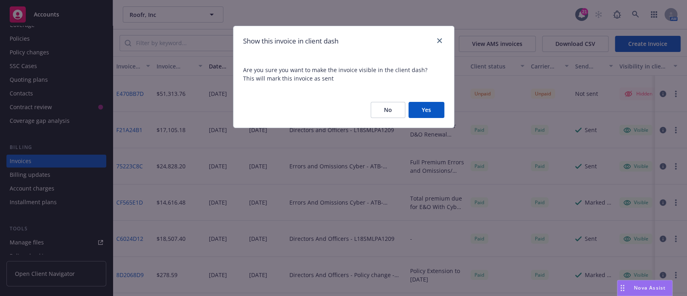
click at [609, 156] on div "Show this invoice in client dash Are you sure you want to make the invoice visi…" at bounding box center [343, 148] width 687 height 296
drag, startPoint x: 437, startPoint y: 101, endPoint x: 433, endPoint y: 111, distance: 10.3
click at [433, 111] on div "No Yes" at bounding box center [344, 109] width 221 height 35
click at [433, 111] on button "Yes" at bounding box center [427, 110] width 36 height 16
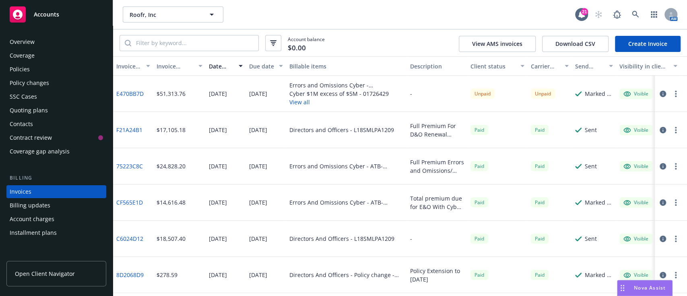
click at [40, 43] on div "Overview" at bounding box center [56, 41] width 93 height 13
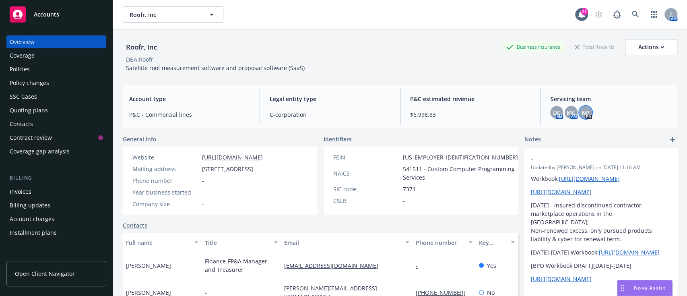
click at [584, 113] on div "NP" at bounding box center [585, 112] width 13 height 13
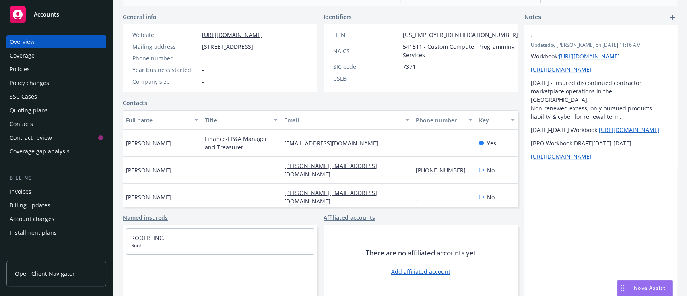
click at [39, 116] on div "Quoting plans" at bounding box center [29, 110] width 38 height 13
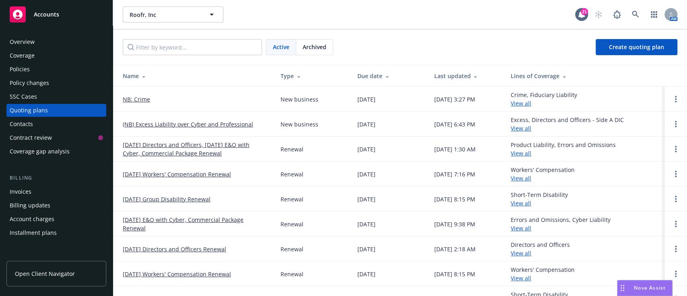
click at [182, 127] on link "(NB) Excess Liability over Cyber and Professional" at bounding box center [188, 124] width 130 height 8
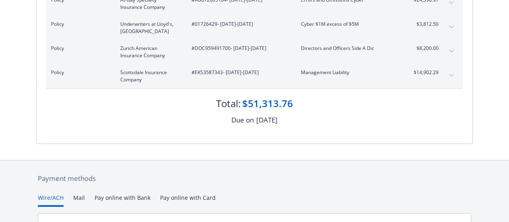
scroll to position [142, 0]
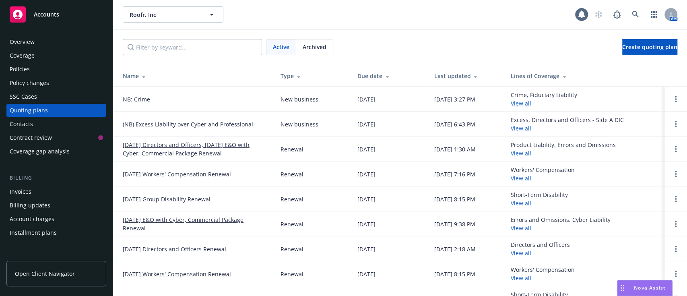
click at [140, 98] on link "NB: Crime" at bounding box center [136, 99] width 27 height 8
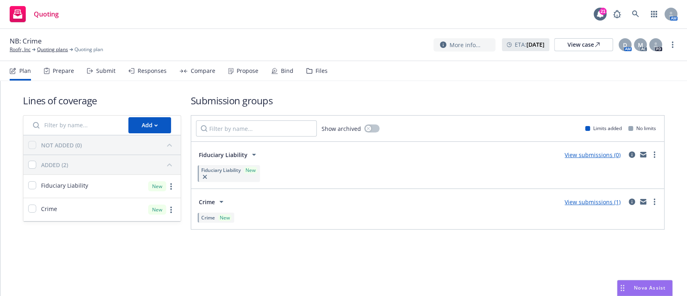
click at [242, 72] on div "Propose" at bounding box center [248, 71] width 22 height 6
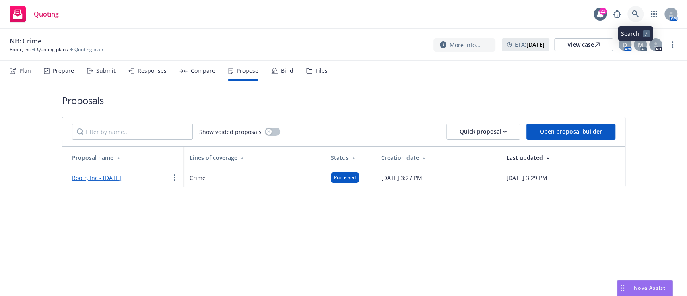
click at [634, 13] on icon at bounding box center [635, 13] width 7 height 7
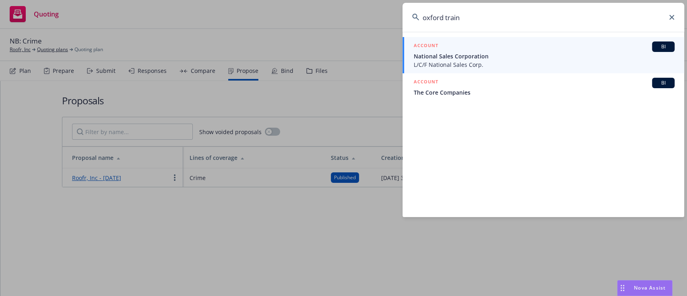
paste input "EHSANOLLAH"
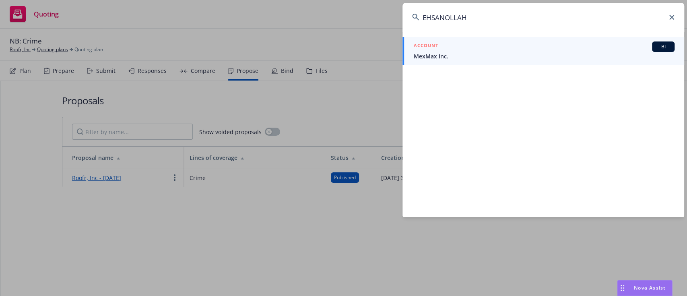
type input "EHSANOLLAH"
click at [457, 51] on div "ACCOUNT BI" at bounding box center [544, 46] width 261 height 10
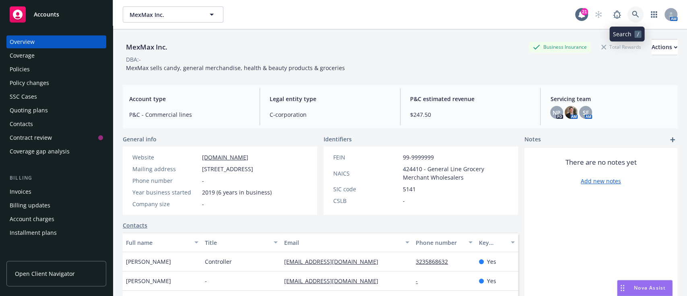
click at [632, 14] on icon at bounding box center [635, 14] width 7 height 7
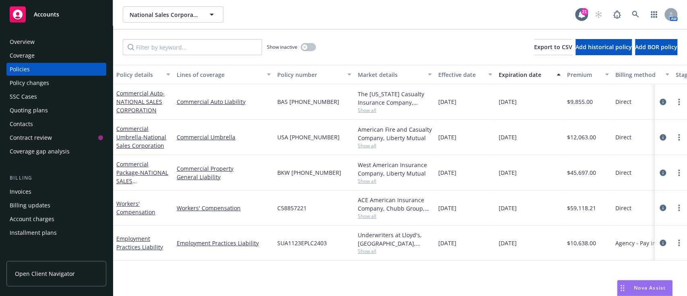
click at [21, 48] on div "Overview" at bounding box center [22, 41] width 25 height 13
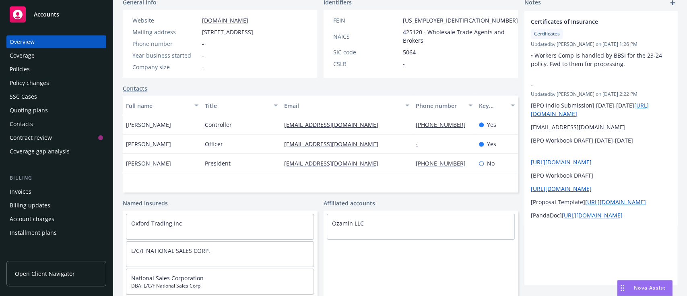
scroll to position [145, 0]
click at [29, 64] on div "Policies" at bounding box center [20, 69] width 20 height 13
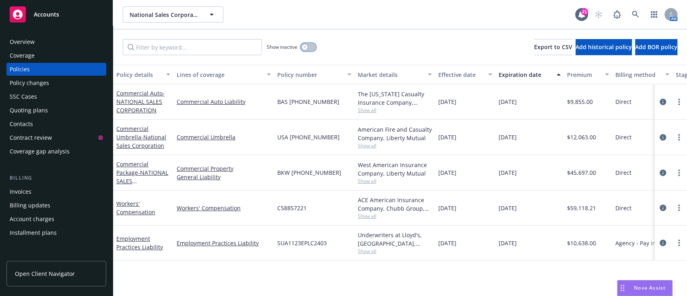
click at [306, 44] on div "button" at bounding box center [305, 47] width 6 height 6
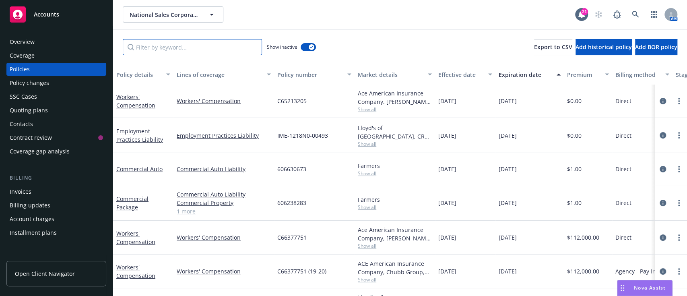
click at [223, 51] on input "Filter by keyword..." at bounding box center [192, 47] width 139 height 16
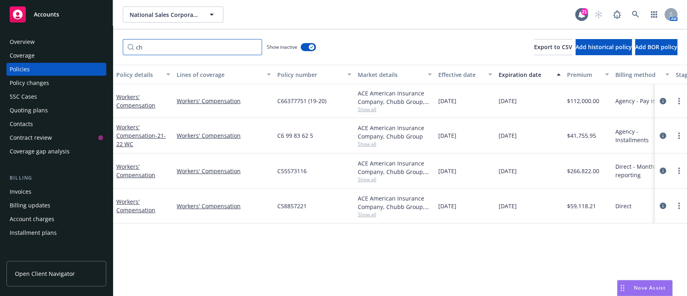
type input "c"
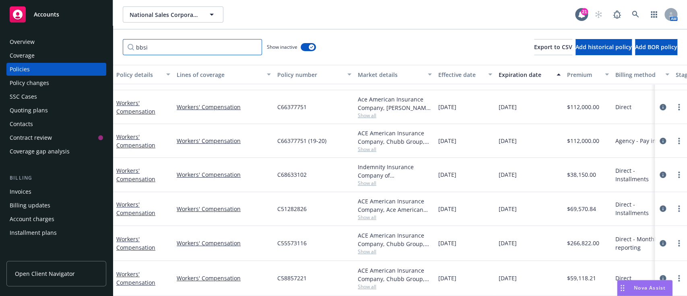
scroll to position [35, 0]
type input "bbsi"
